Goal: Information Seeking & Learning: Learn about a topic

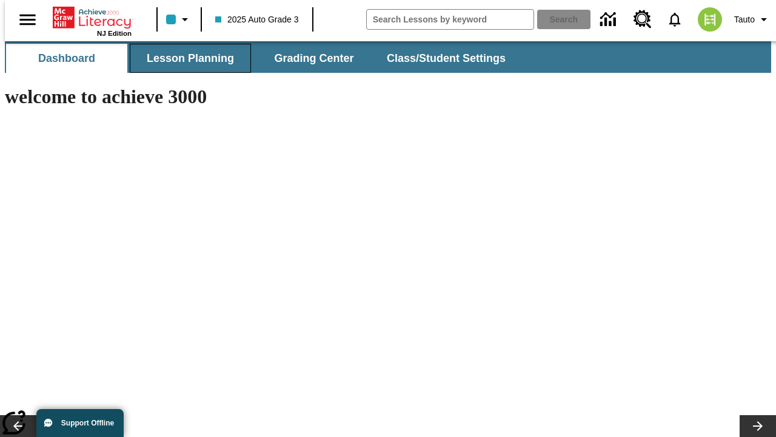
click at [186, 58] on span "Lesson Planning" at bounding box center [190, 59] width 87 height 14
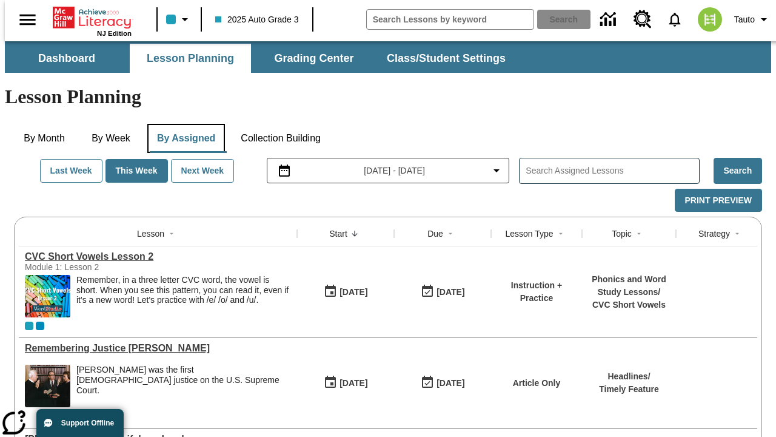
click at [183, 124] on button "By Assigned" at bounding box center [186, 138] width 78 height 29
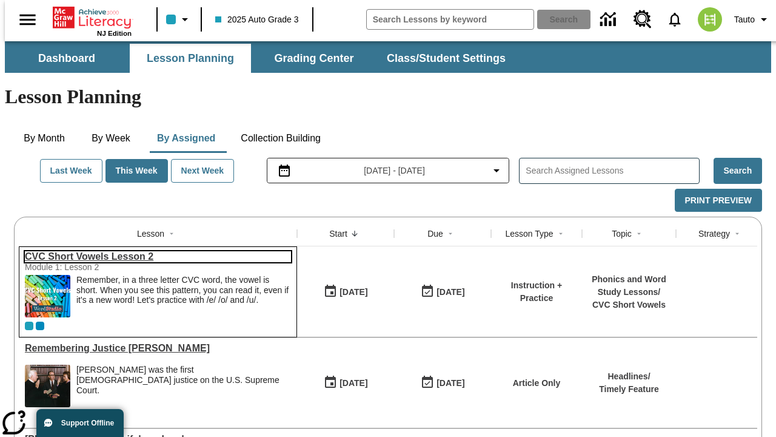
click at [153, 251] on link "CVC Short Vowels Lesson 2" at bounding box center [158, 256] width 266 height 11
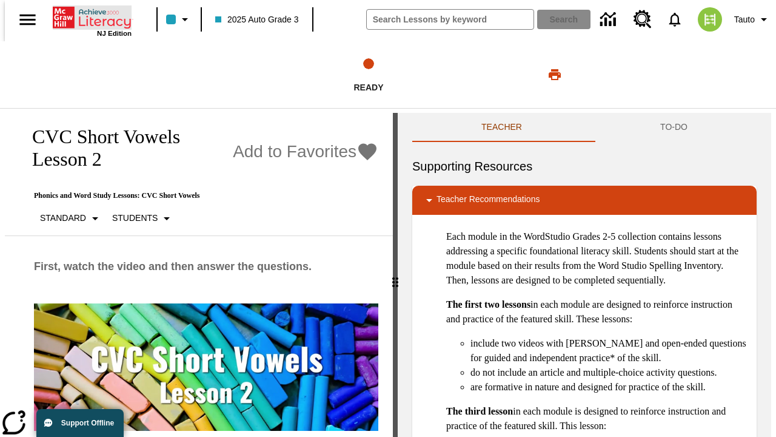
click at [87, 16] on icon "Home" at bounding box center [93, 17] width 81 height 24
